Goal: Navigation & Orientation: Find specific page/section

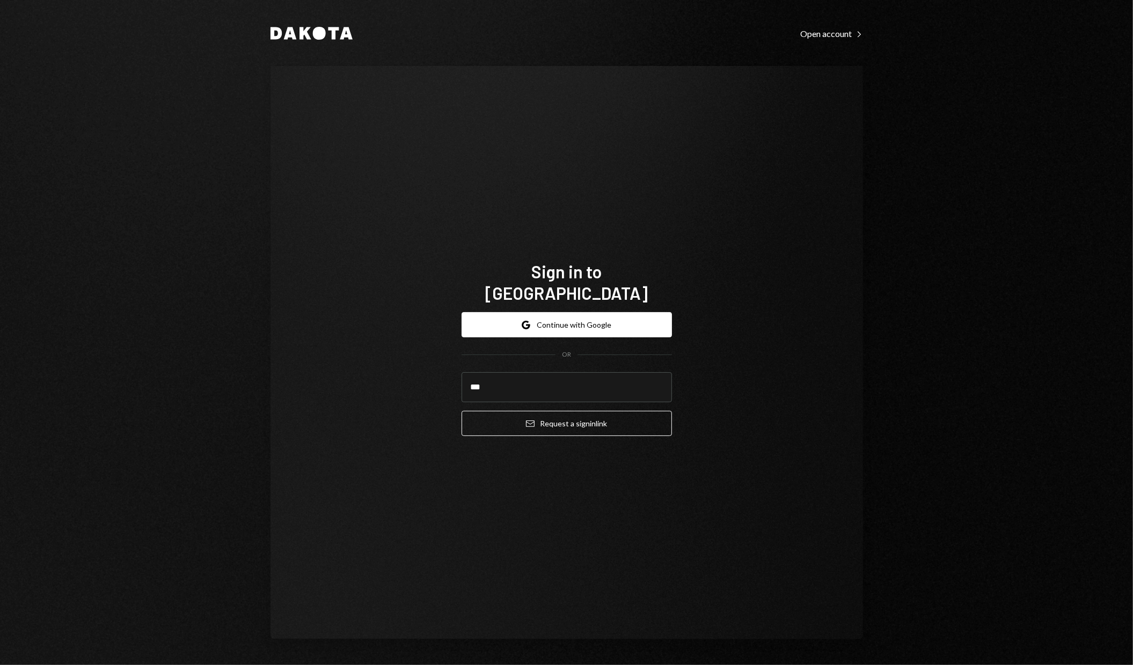
type input "**********"
click at [600, 416] on button "Email Request a sign in link" at bounding box center [566, 423] width 210 height 25
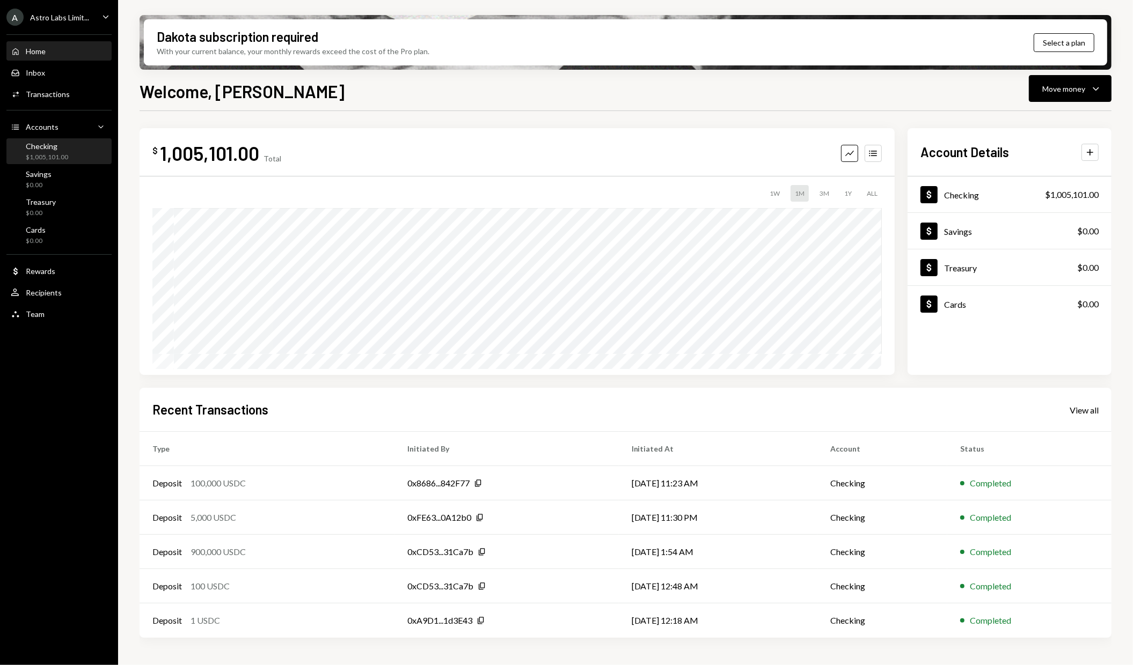
click at [48, 146] on div "Checking" at bounding box center [47, 146] width 42 height 9
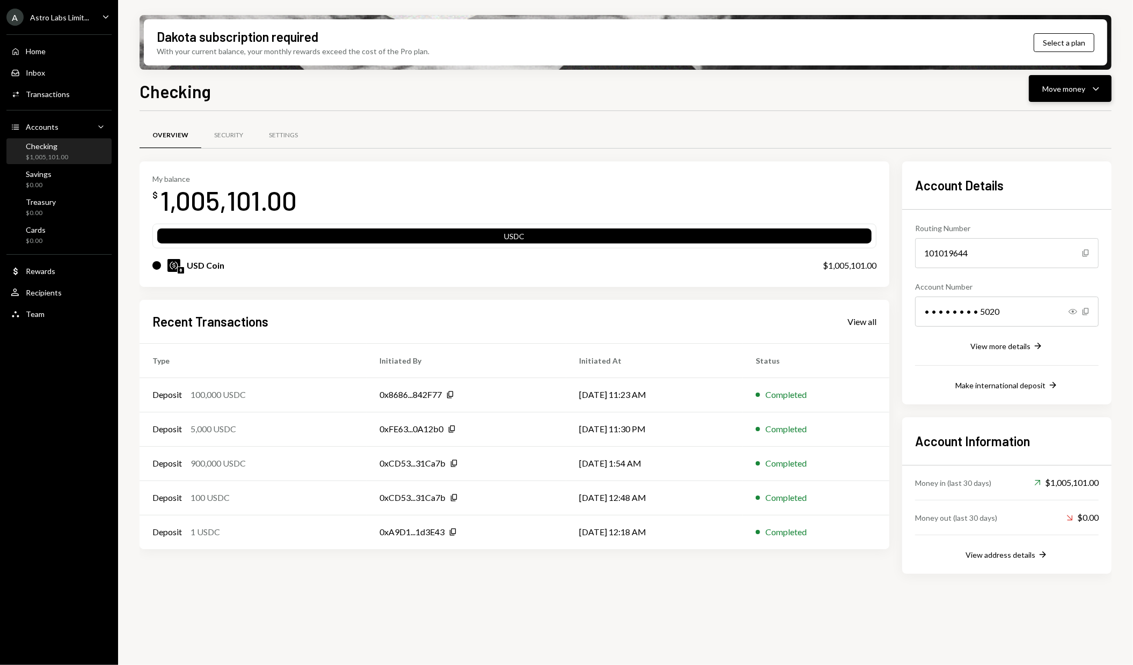
click at [1095, 85] on icon "Caret Down" at bounding box center [1095, 88] width 13 height 13
click at [1017, 164] on div "Deposit Deposit" at bounding box center [1053, 169] width 94 height 11
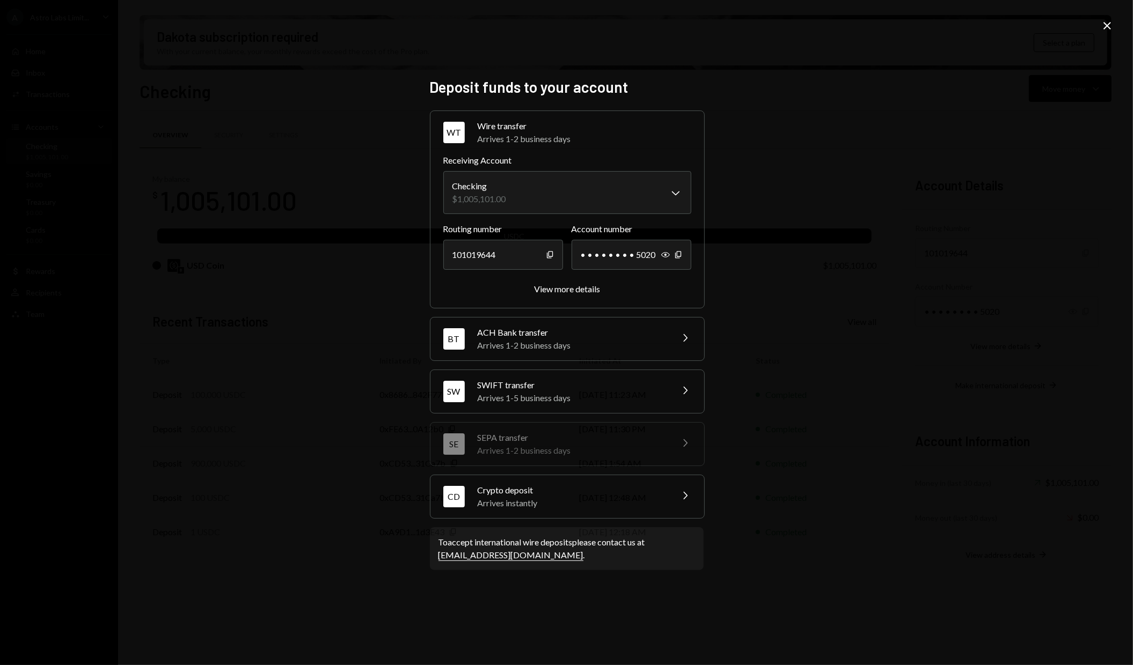
click at [632, 497] on div "Arrives instantly" at bounding box center [572, 503] width 188 height 13
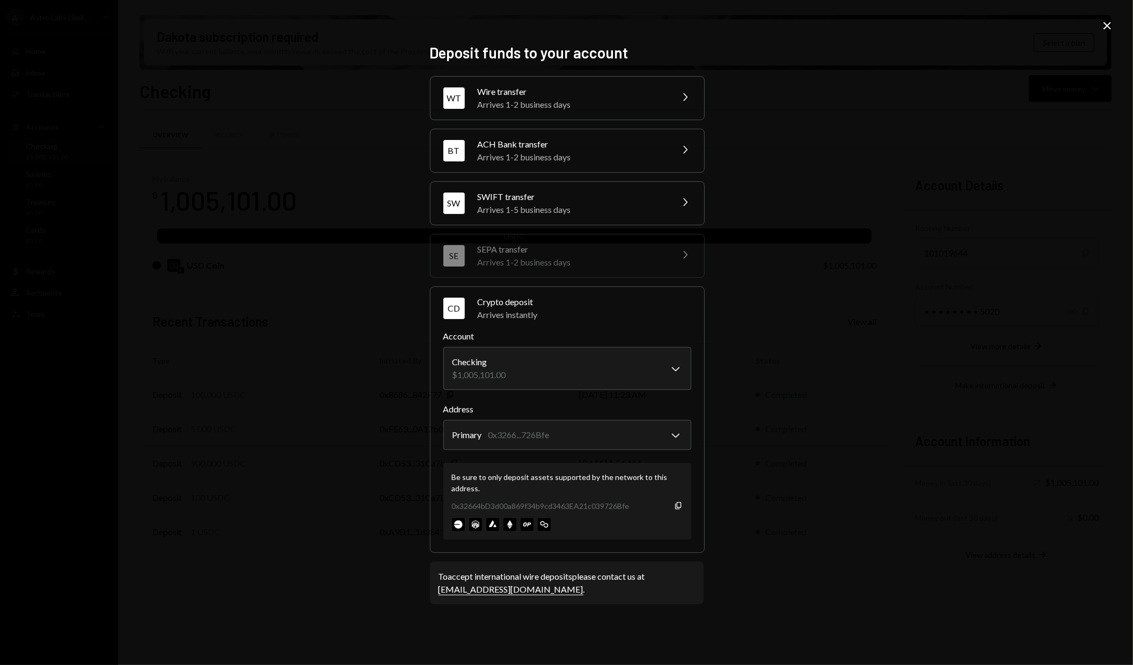
click at [1108, 24] on icon at bounding box center [1107, 26] width 8 height 8
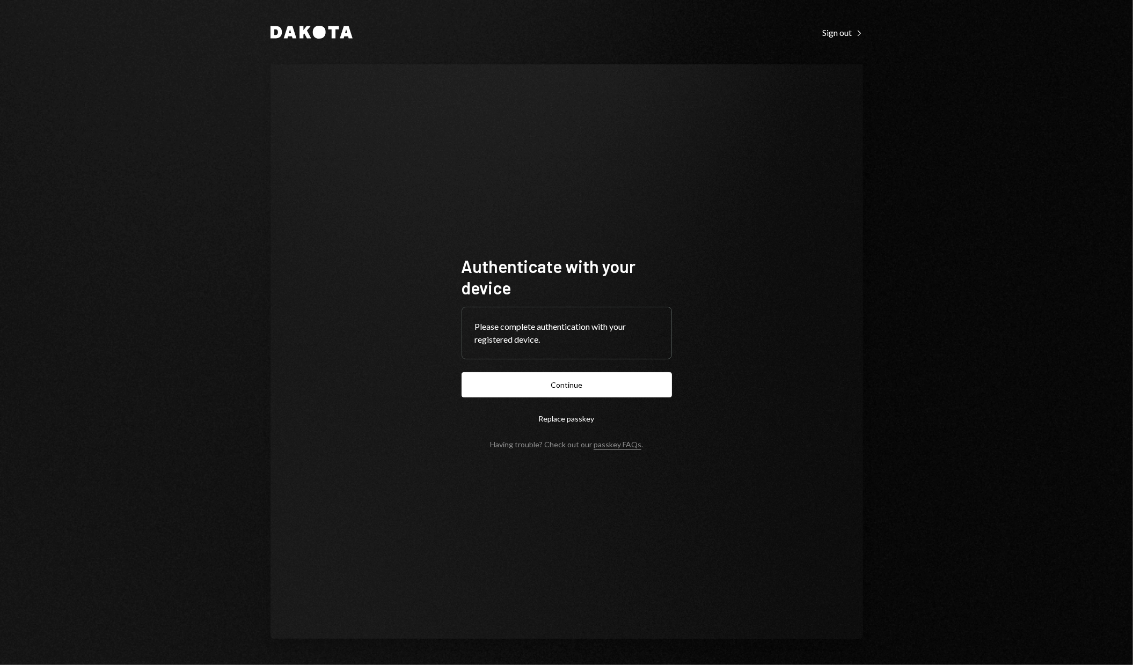
click at [685, 129] on div "Authenticate with your device Please complete authentication with your register…" at bounding box center [566, 351] width 592 height 575
click at [627, 384] on button "Continue" at bounding box center [566, 384] width 210 height 25
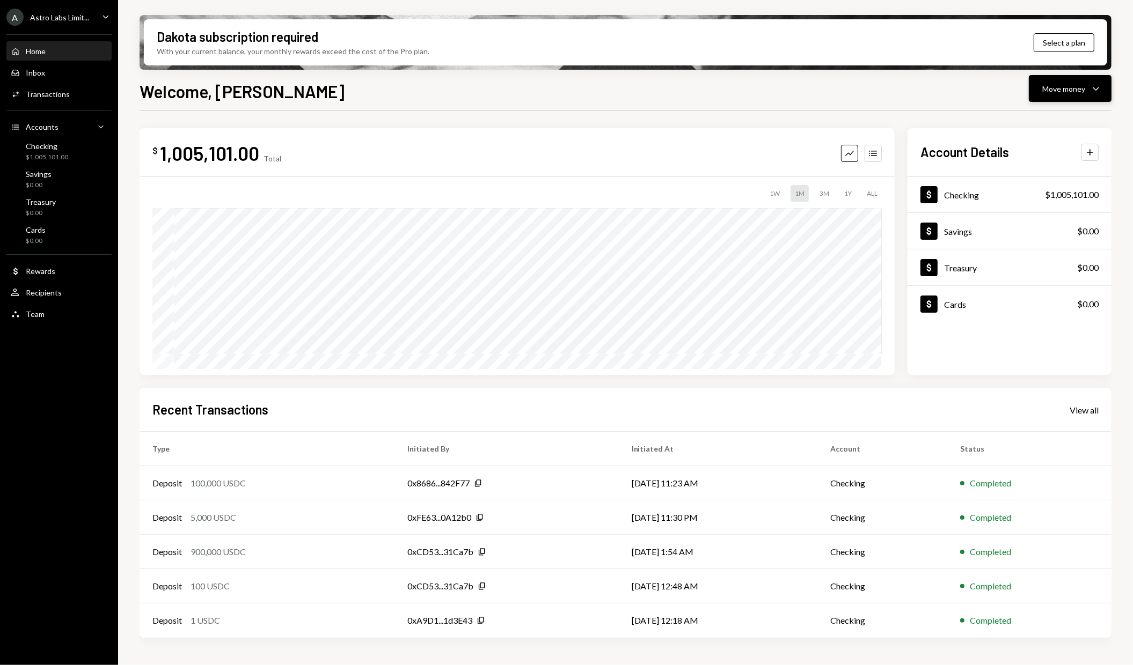
click at [1101, 89] on icon "Caret Down" at bounding box center [1095, 88] width 13 height 13
click at [1041, 168] on div "Deposit" at bounding box center [1061, 169] width 78 height 11
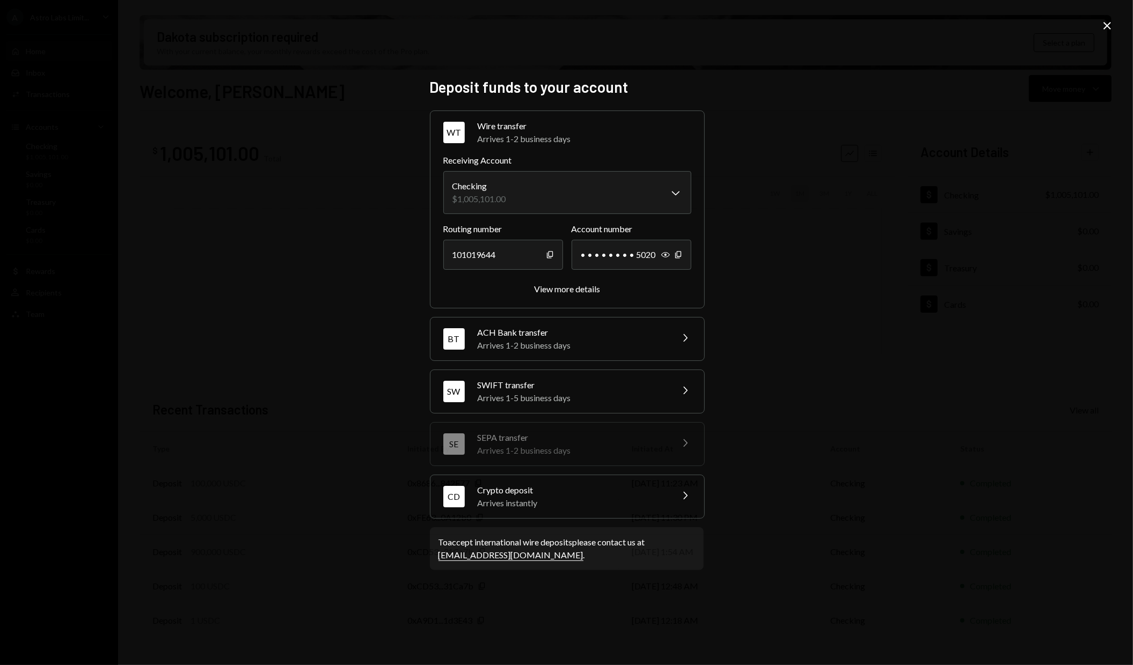
click at [611, 497] on div "Arrives instantly" at bounding box center [572, 503] width 188 height 13
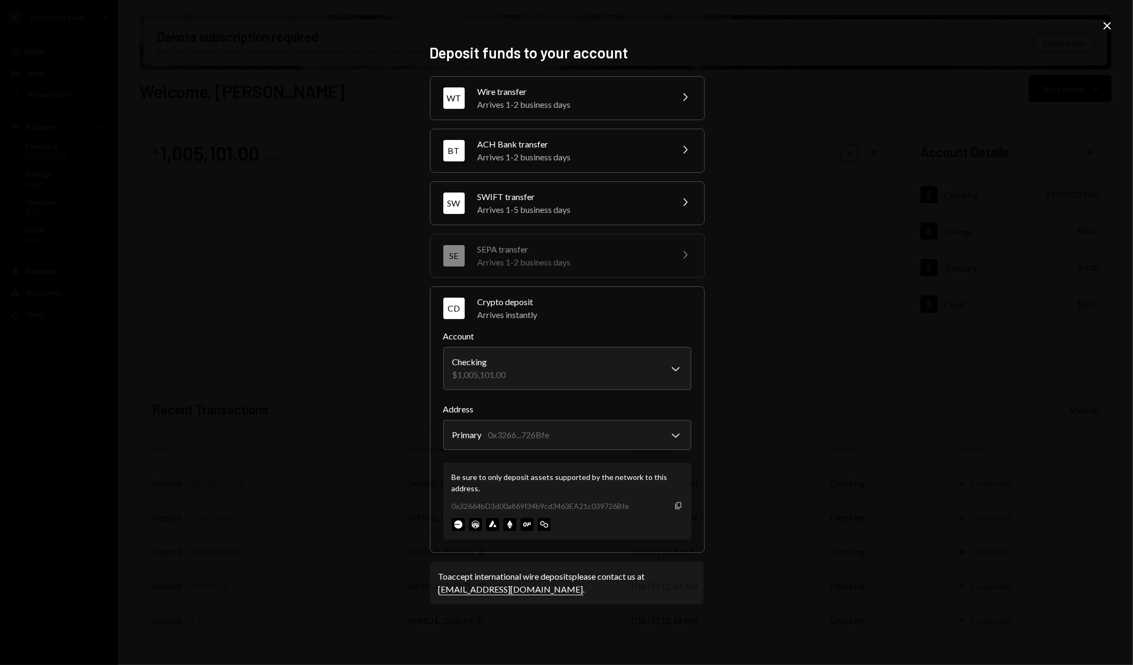
click at [679, 505] on icon "Copy" at bounding box center [678, 506] width 9 height 9
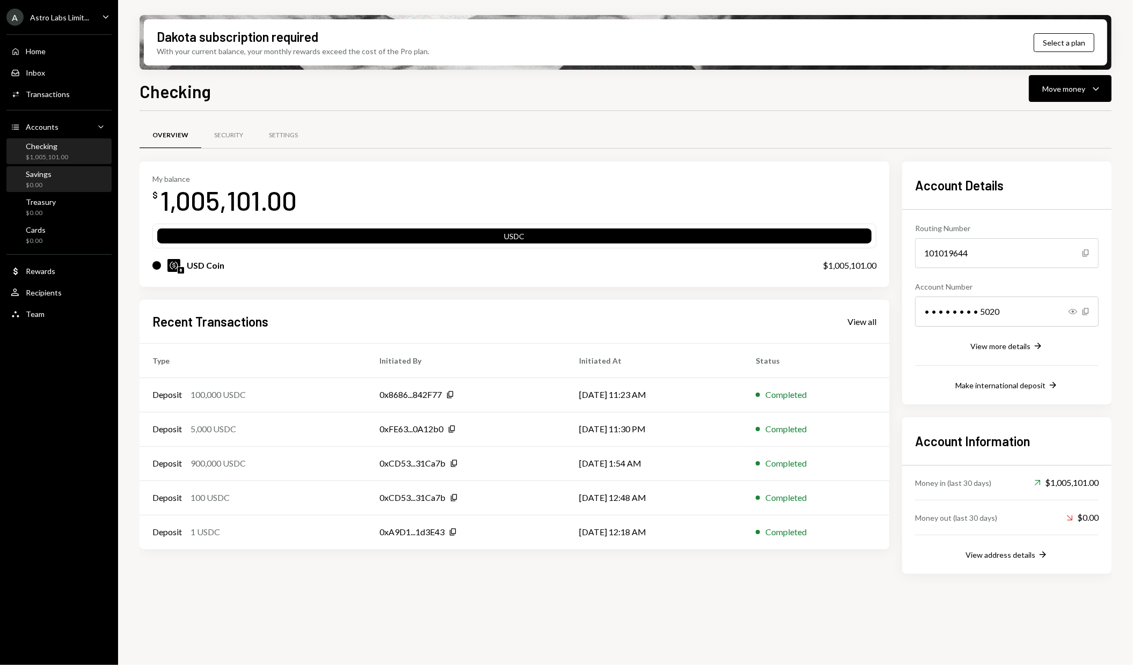
click at [62, 178] on div "Savings $0.00" at bounding box center [59, 180] width 97 height 20
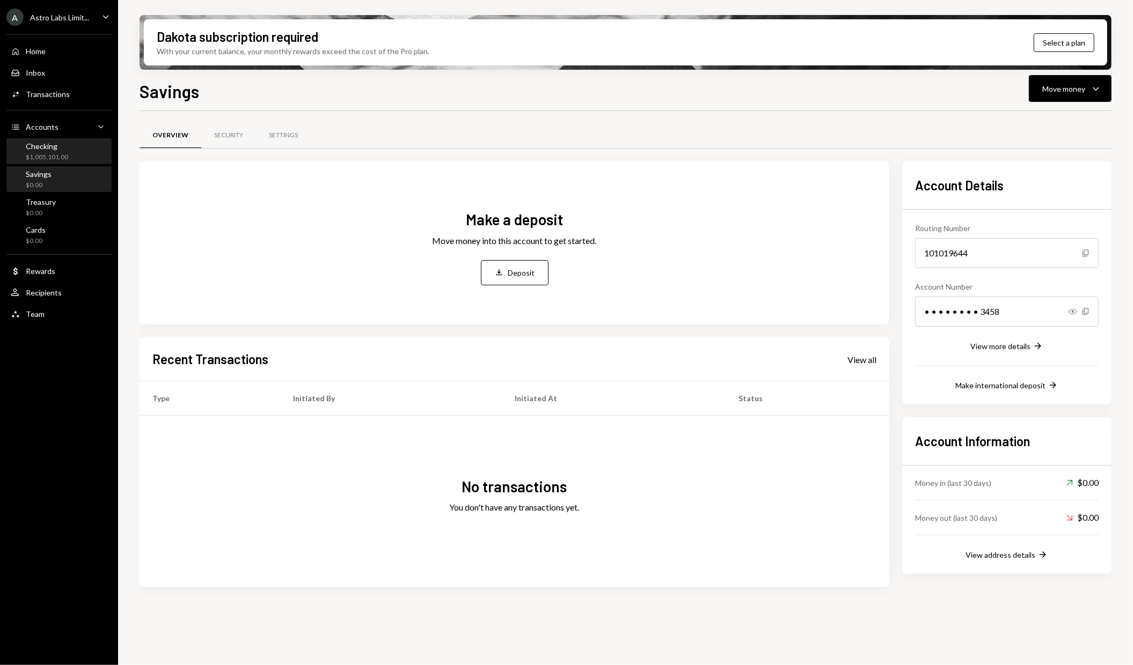
click at [76, 151] on div "Checking $1,005,101.00" at bounding box center [59, 152] width 97 height 20
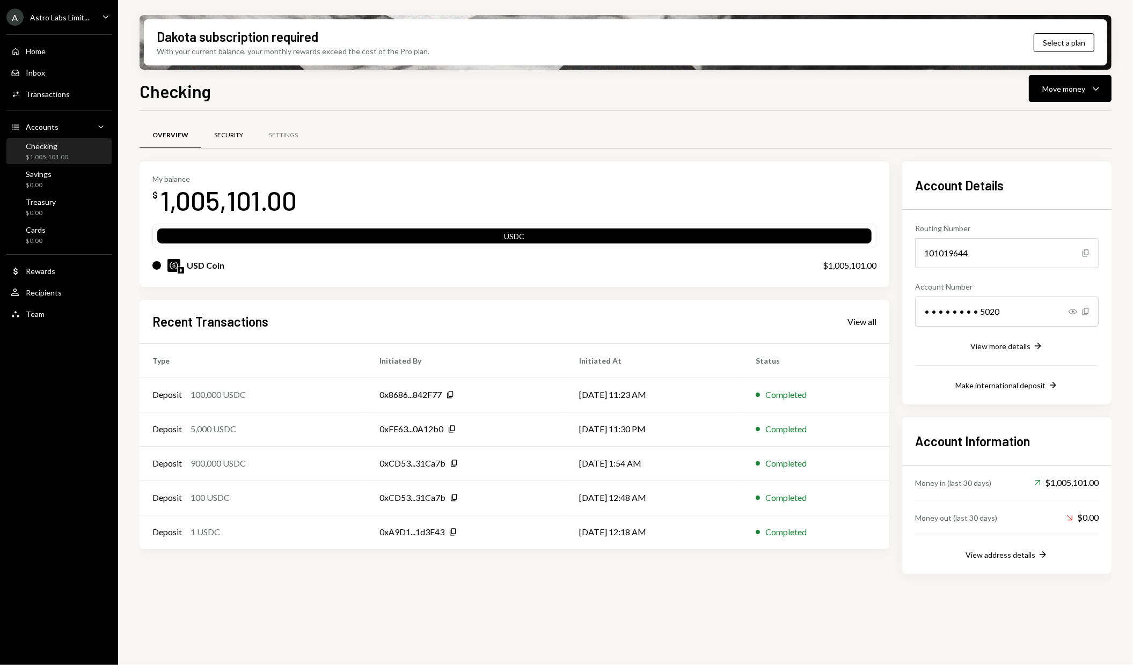
click at [228, 137] on div "Security" at bounding box center [228, 135] width 29 height 9
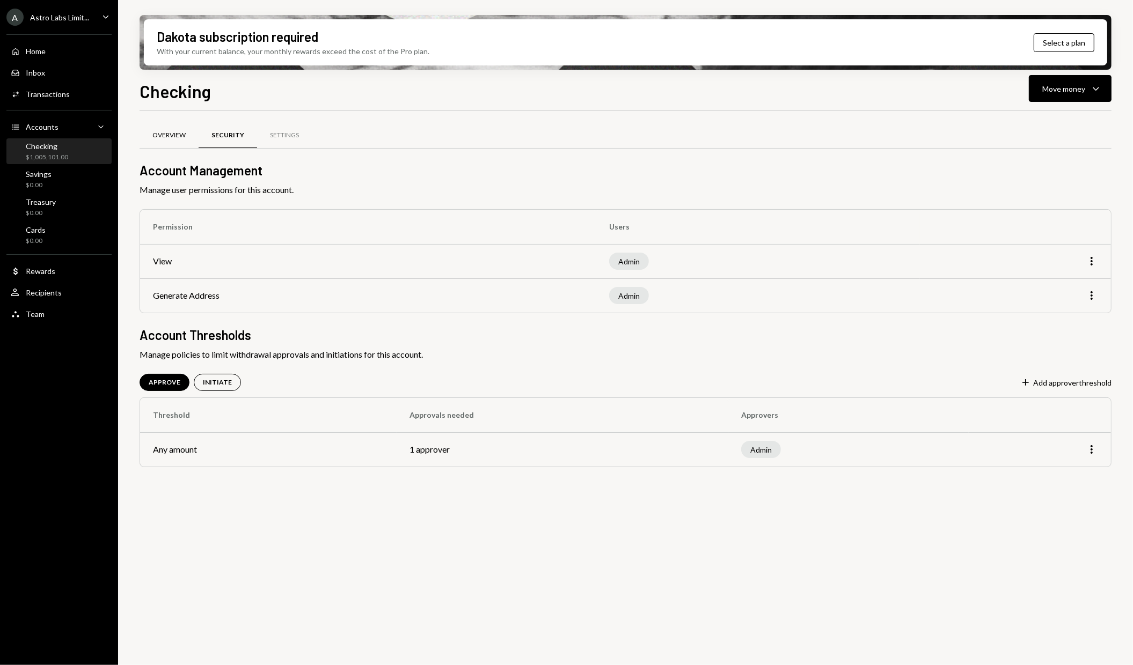
click at [166, 144] on div "Overview" at bounding box center [169, 136] width 59 height 26
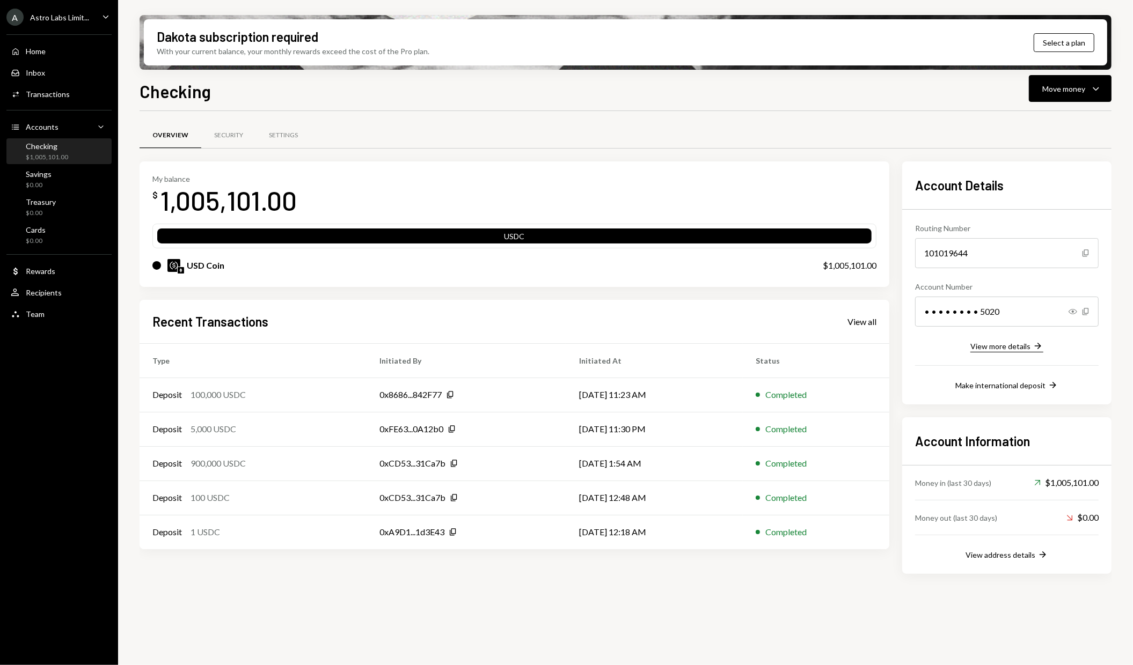
click at [984, 345] on div "View more details" at bounding box center [1000, 346] width 60 height 9
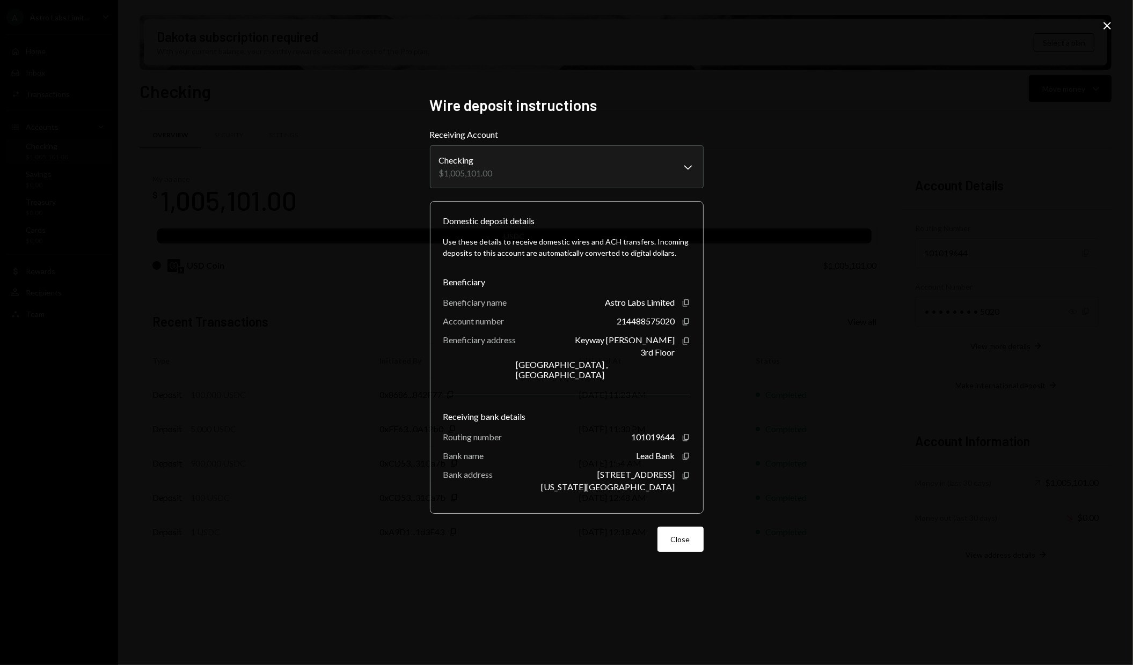
click at [1105, 19] on icon "Close" at bounding box center [1107, 25] width 13 height 13
